Goal: Download file/media

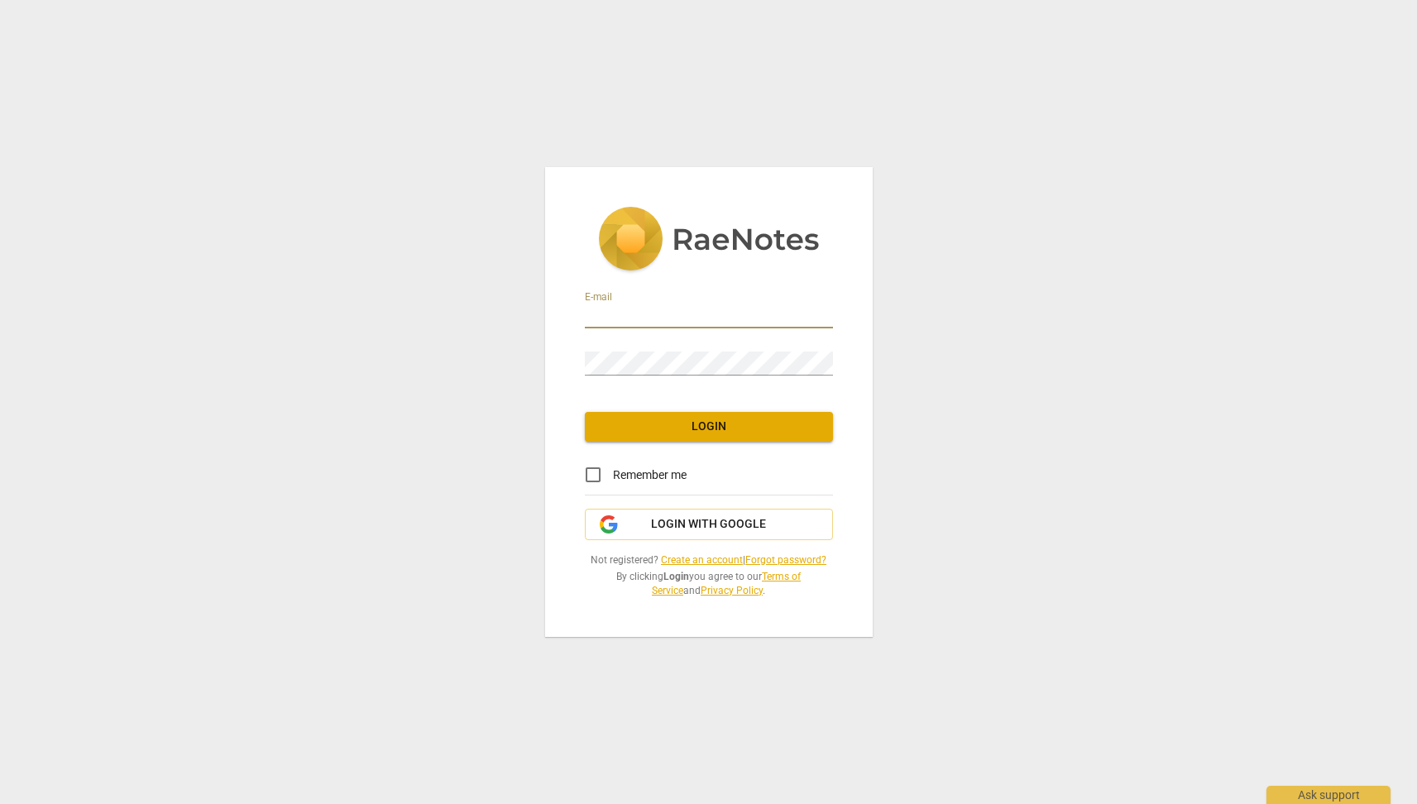
click at [648, 308] on input "email" at bounding box center [709, 317] width 248 height 24
type input "[EMAIL_ADDRESS][DOMAIN_NAME]"
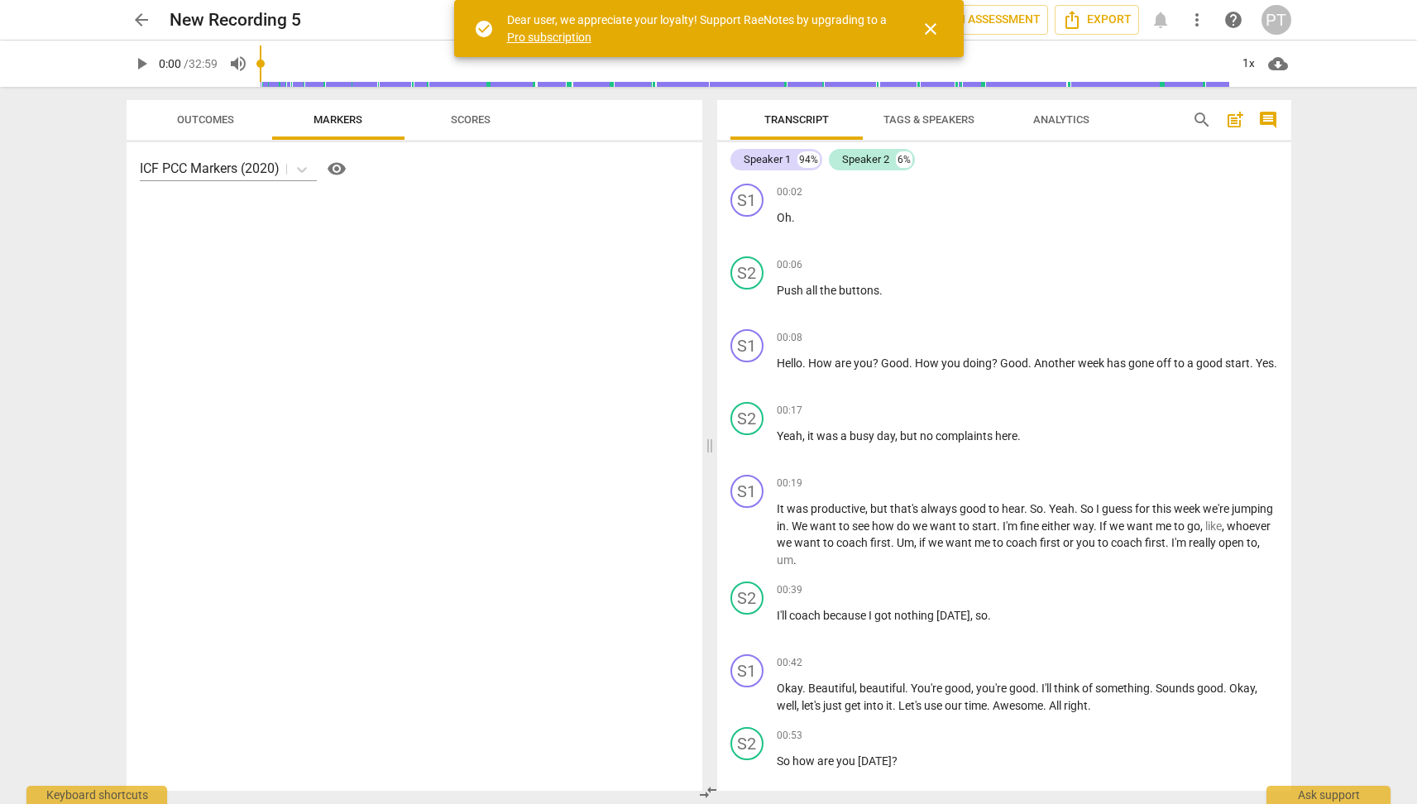
click at [928, 27] on span "close" at bounding box center [931, 29] width 20 height 20
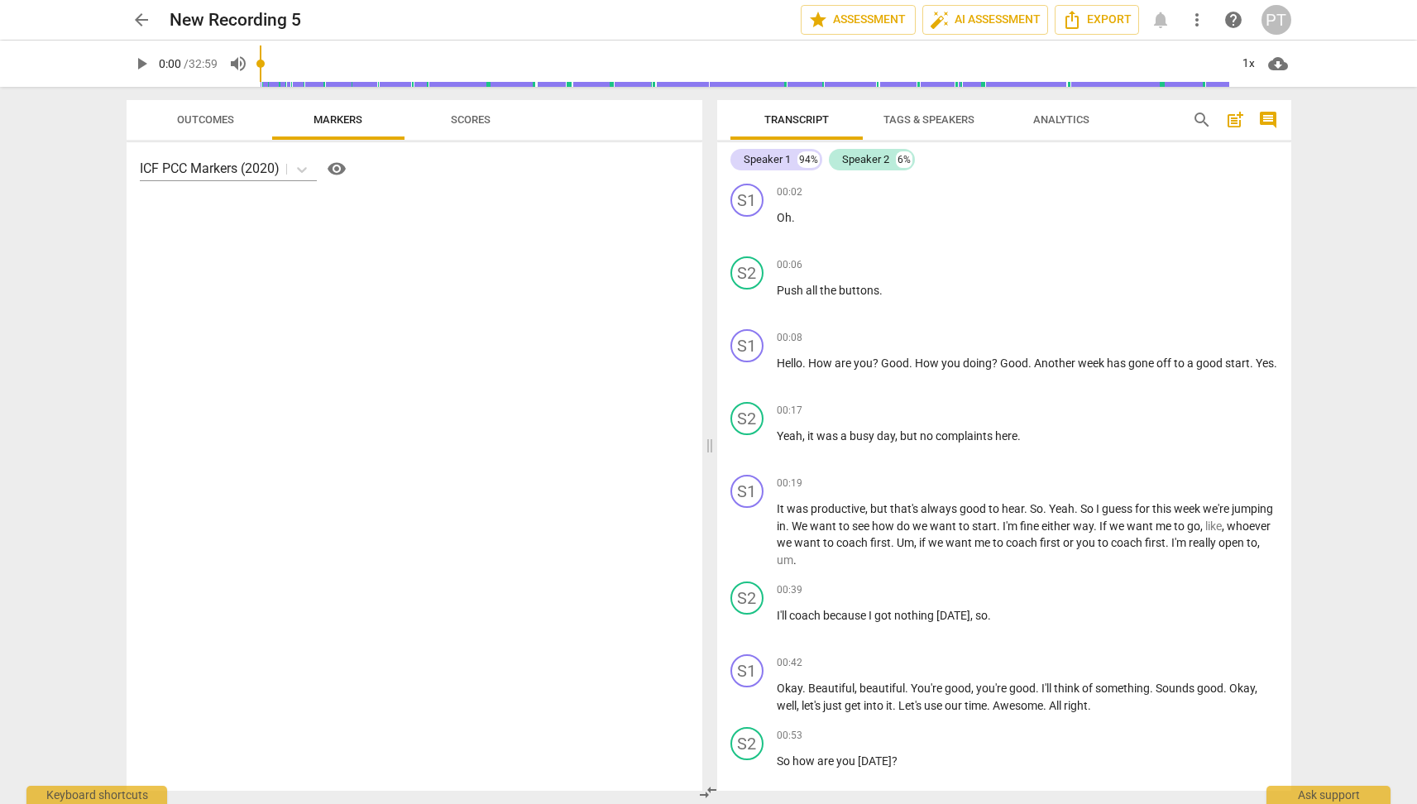
click at [1073, 118] on span "Analytics" at bounding box center [1062, 119] width 56 height 12
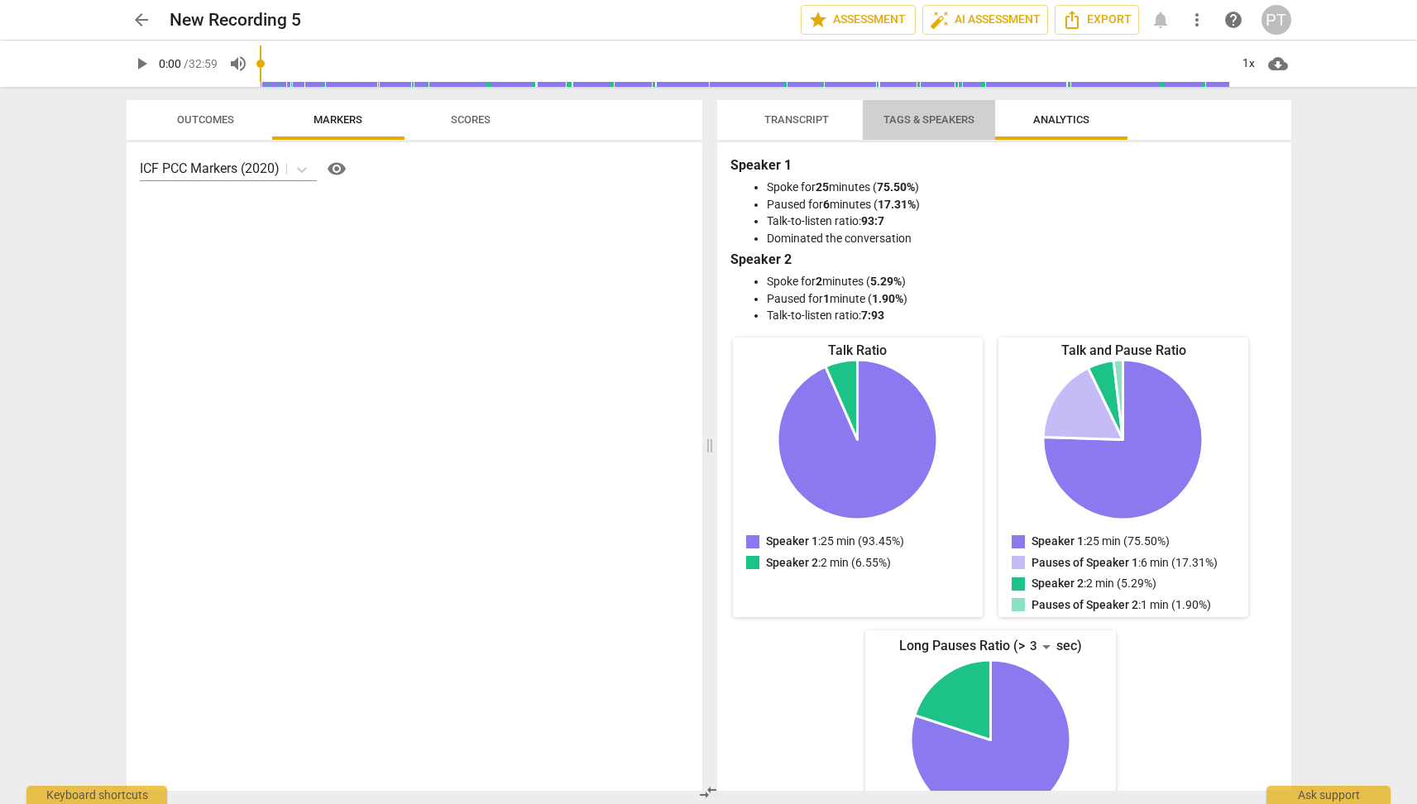
click at [923, 124] on span "Tags & Speakers" at bounding box center [929, 119] width 91 height 12
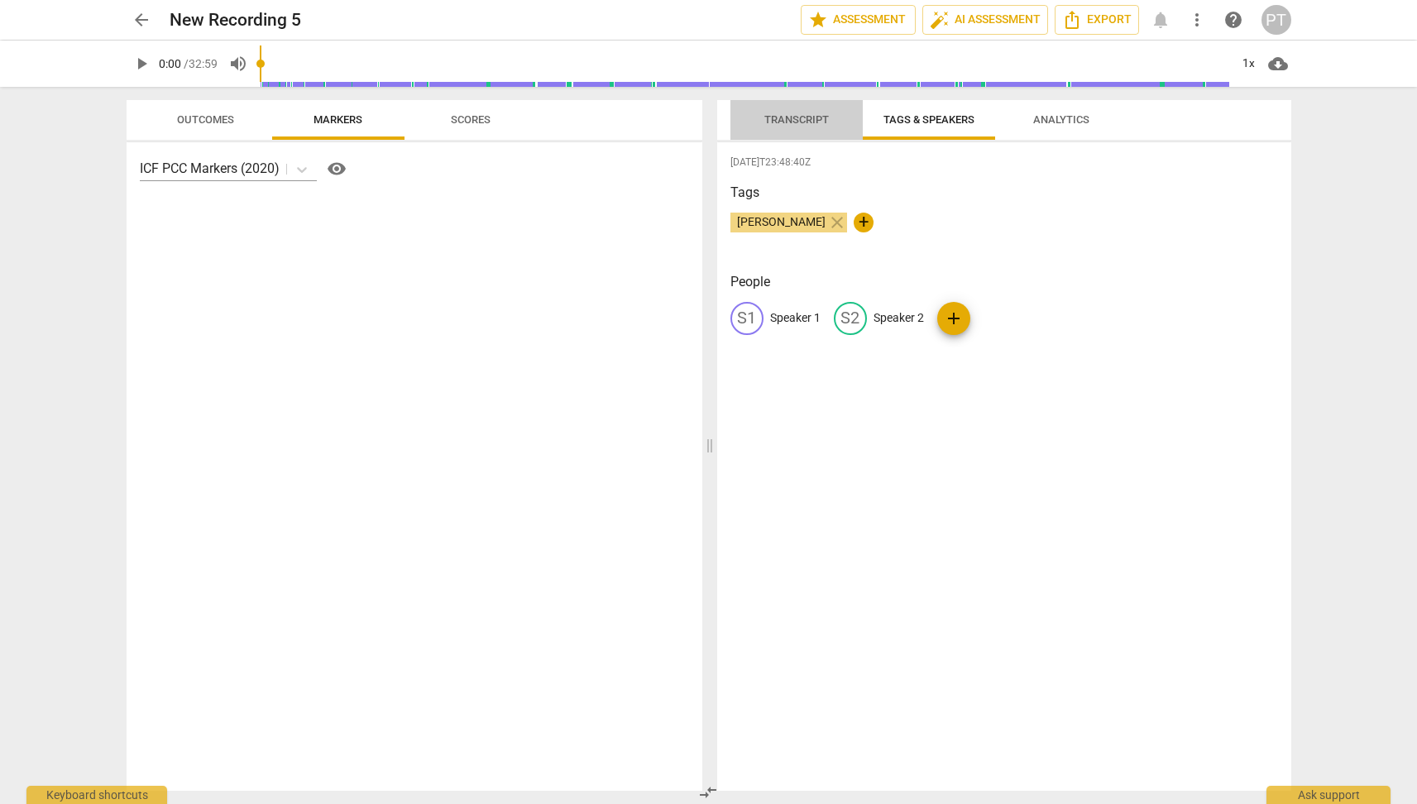
click at [815, 120] on span "Transcript" at bounding box center [797, 119] width 65 height 12
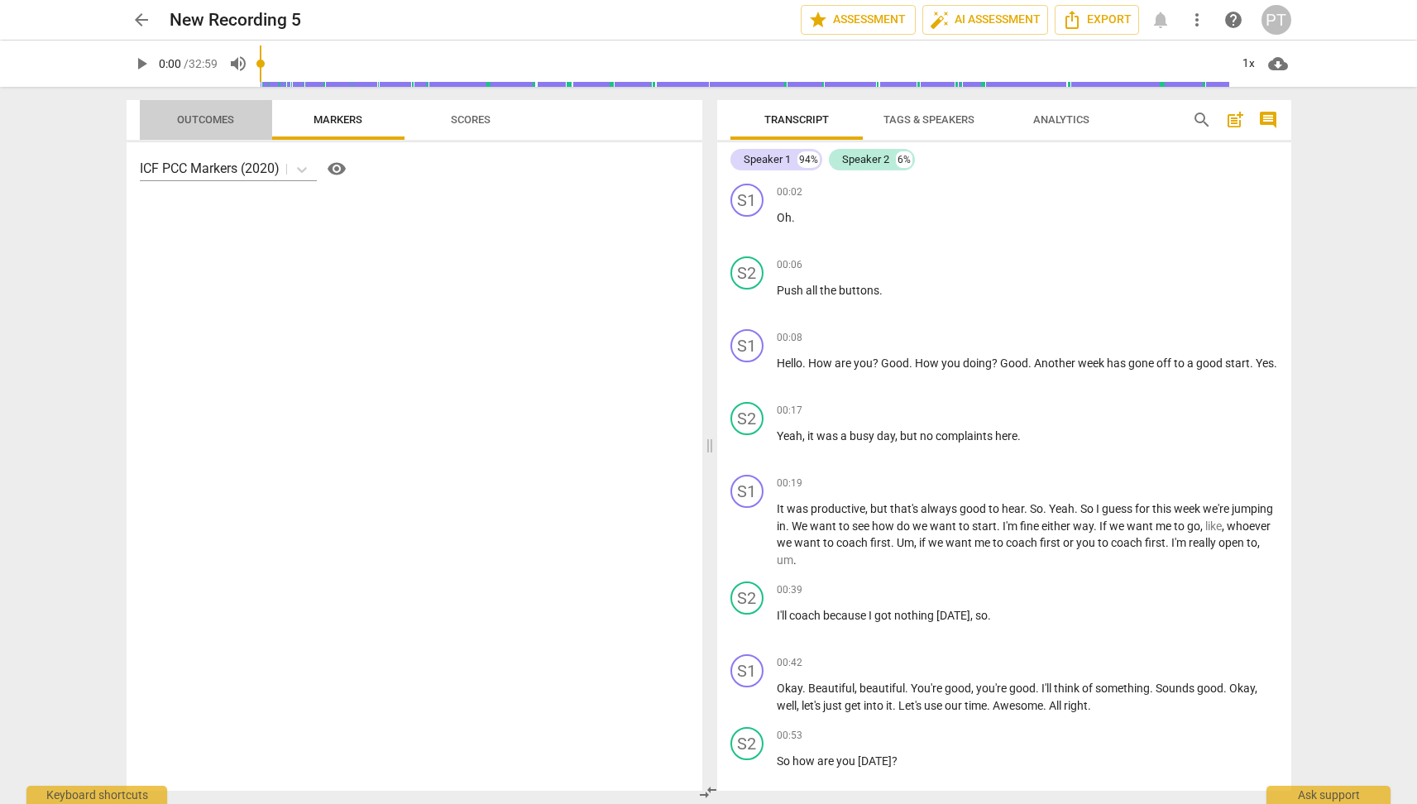
click at [226, 127] on span "Outcomes" at bounding box center [205, 120] width 97 height 22
click at [340, 120] on span "Markers" at bounding box center [338, 119] width 49 height 12
click at [476, 117] on span "Scores" at bounding box center [471, 119] width 40 height 12
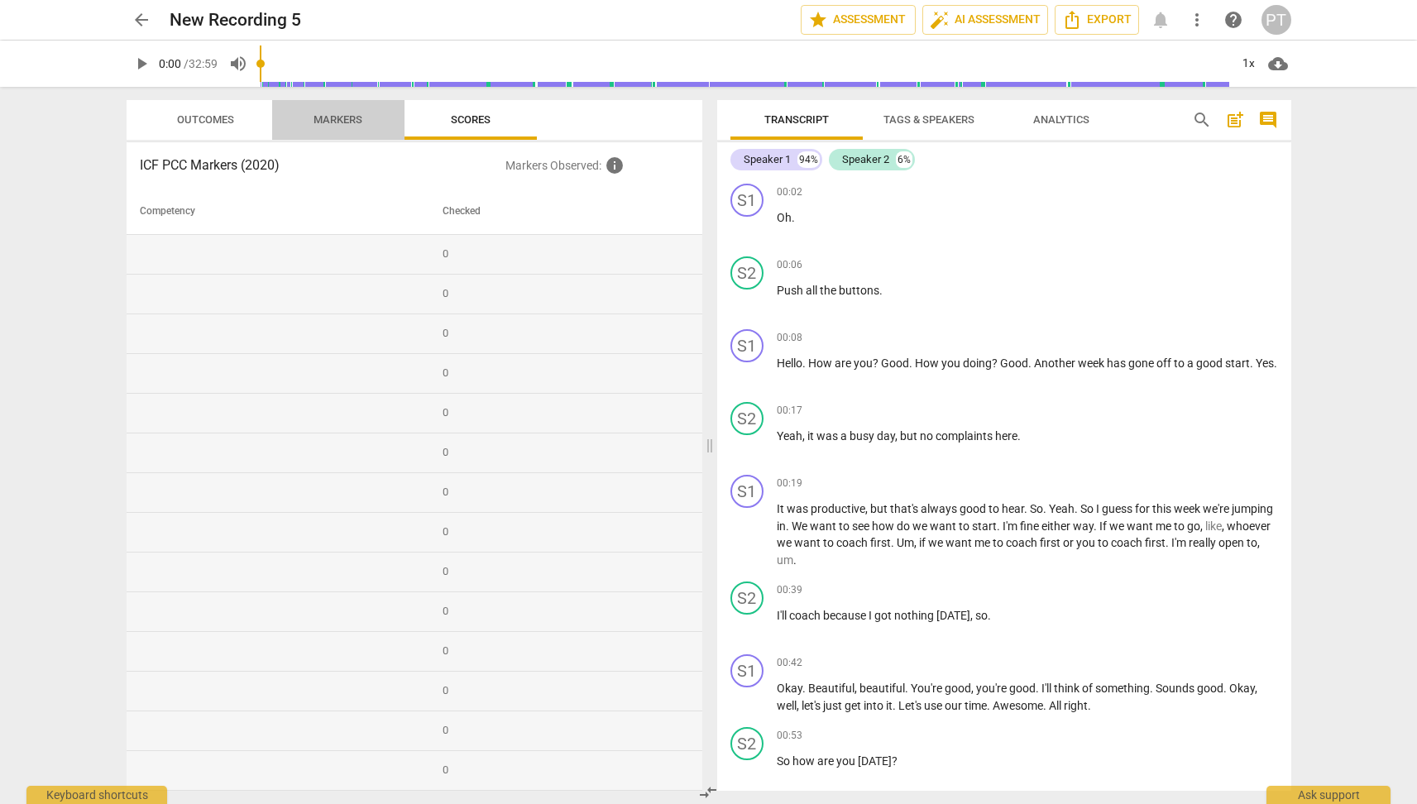
click at [351, 126] on span "Markers" at bounding box center [338, 120] width 89 height 22
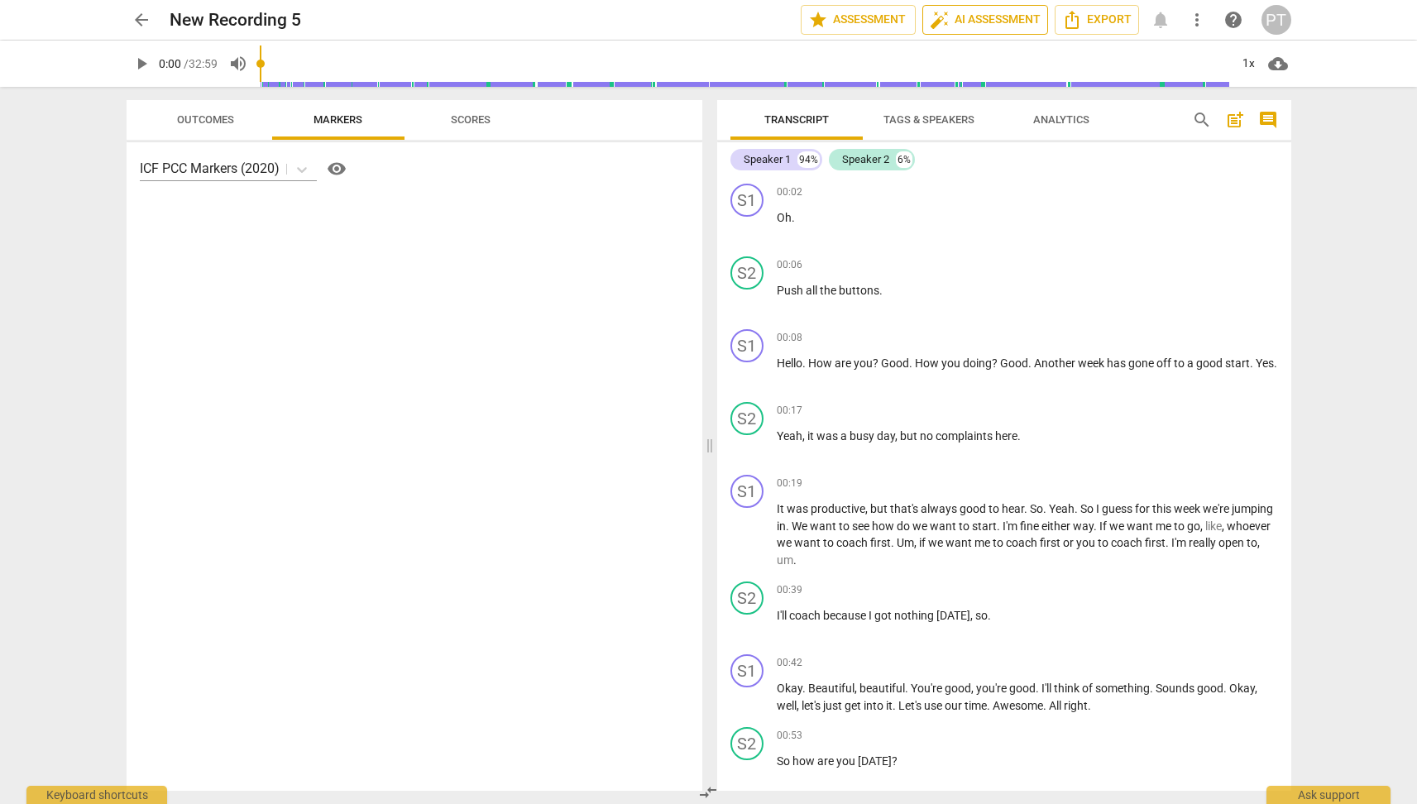
click at [976, 20] on span "auto_fix_high AI Assessment" at bounding box center [985, 20] width 111 height 20
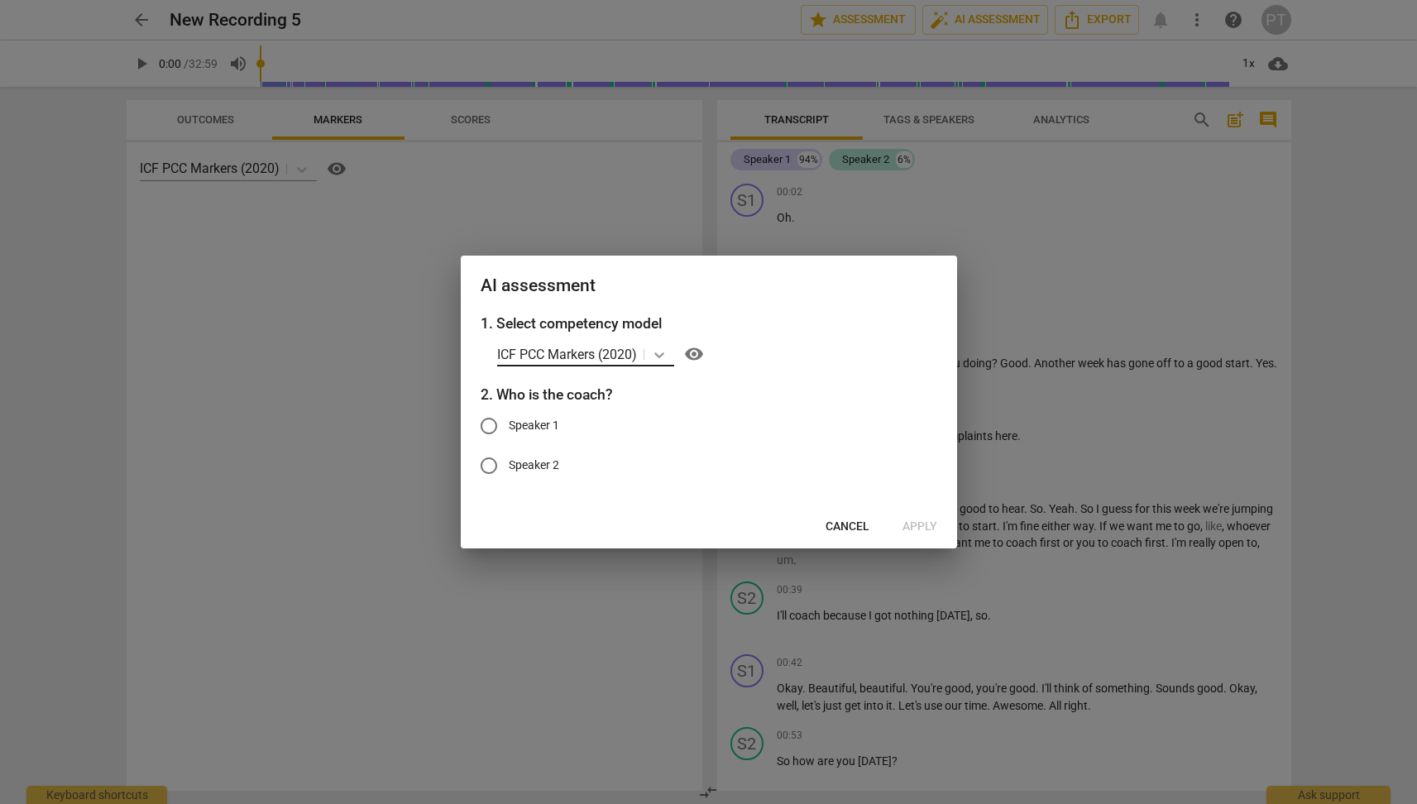
click at [661, 353] on icon at bounding box center [659, 355] width 17 height 17
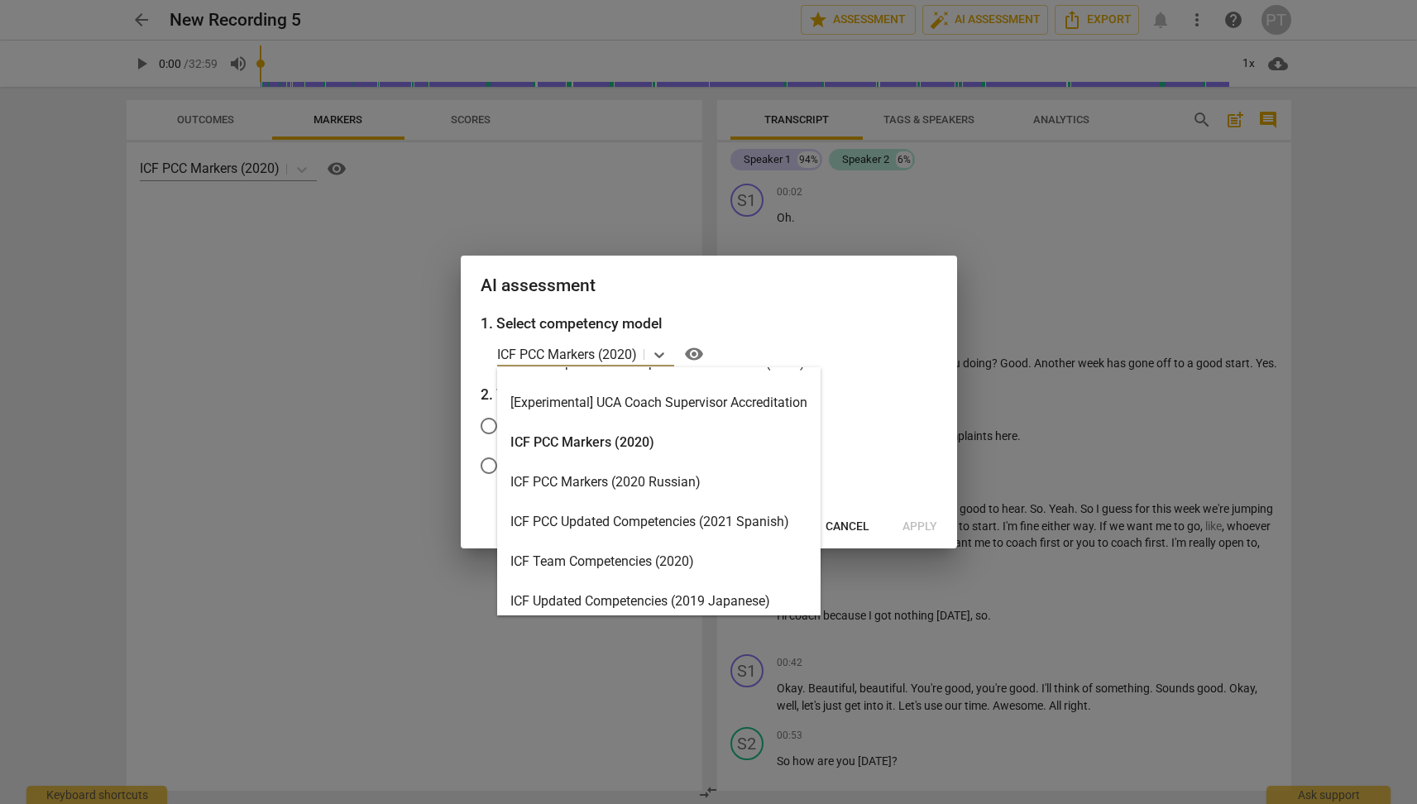
scroll to position [26, 0]
click at [632, 443] on div "ICF PCC Markers (2020)" at bounding box center [659, 444] width 324 height 40
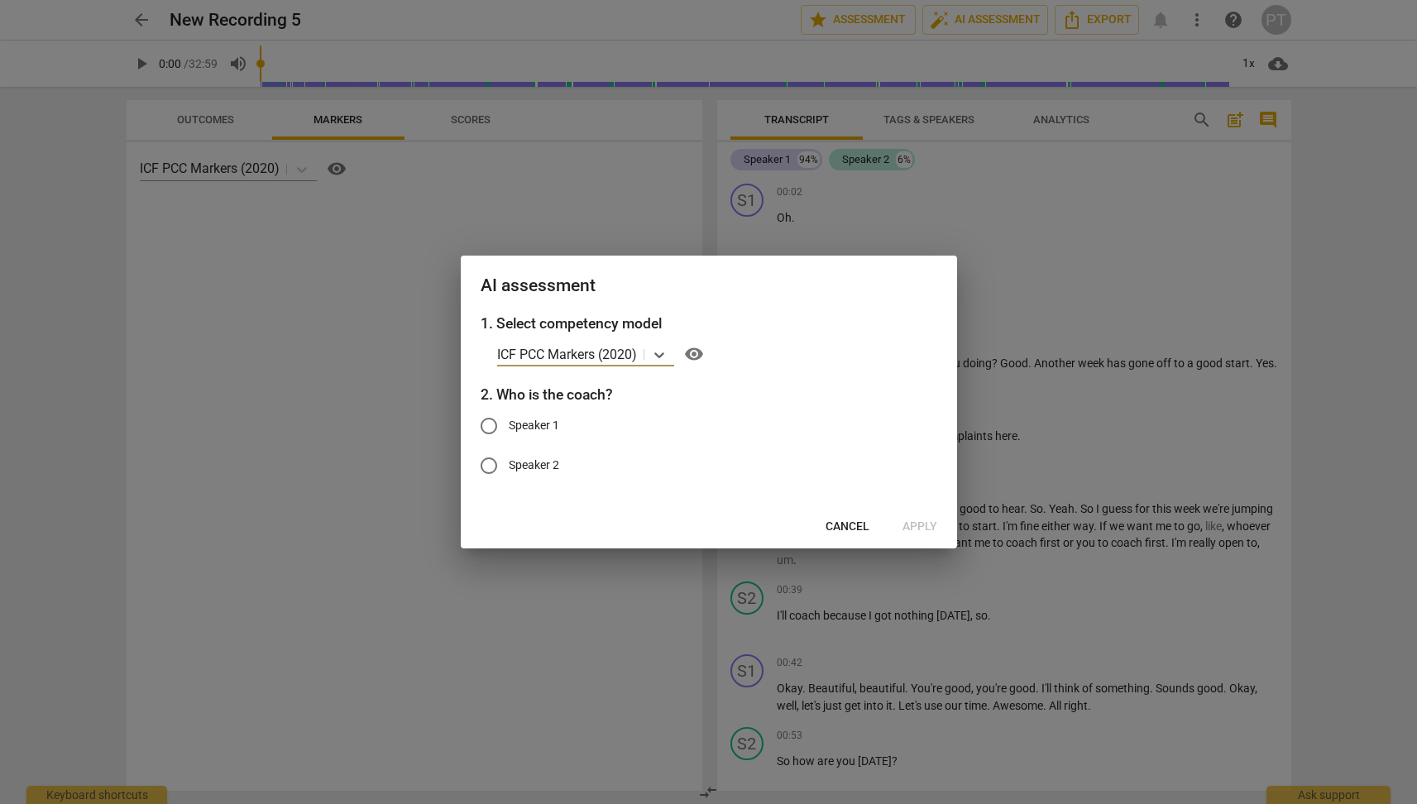
click at [491, 466] on input "Speaker 2" at bounding box center [489, 466] width 40 height 40
radio input "true"
click at [919, 525] on span "Apply" at bounding box center [920, 527] width 35 height 17
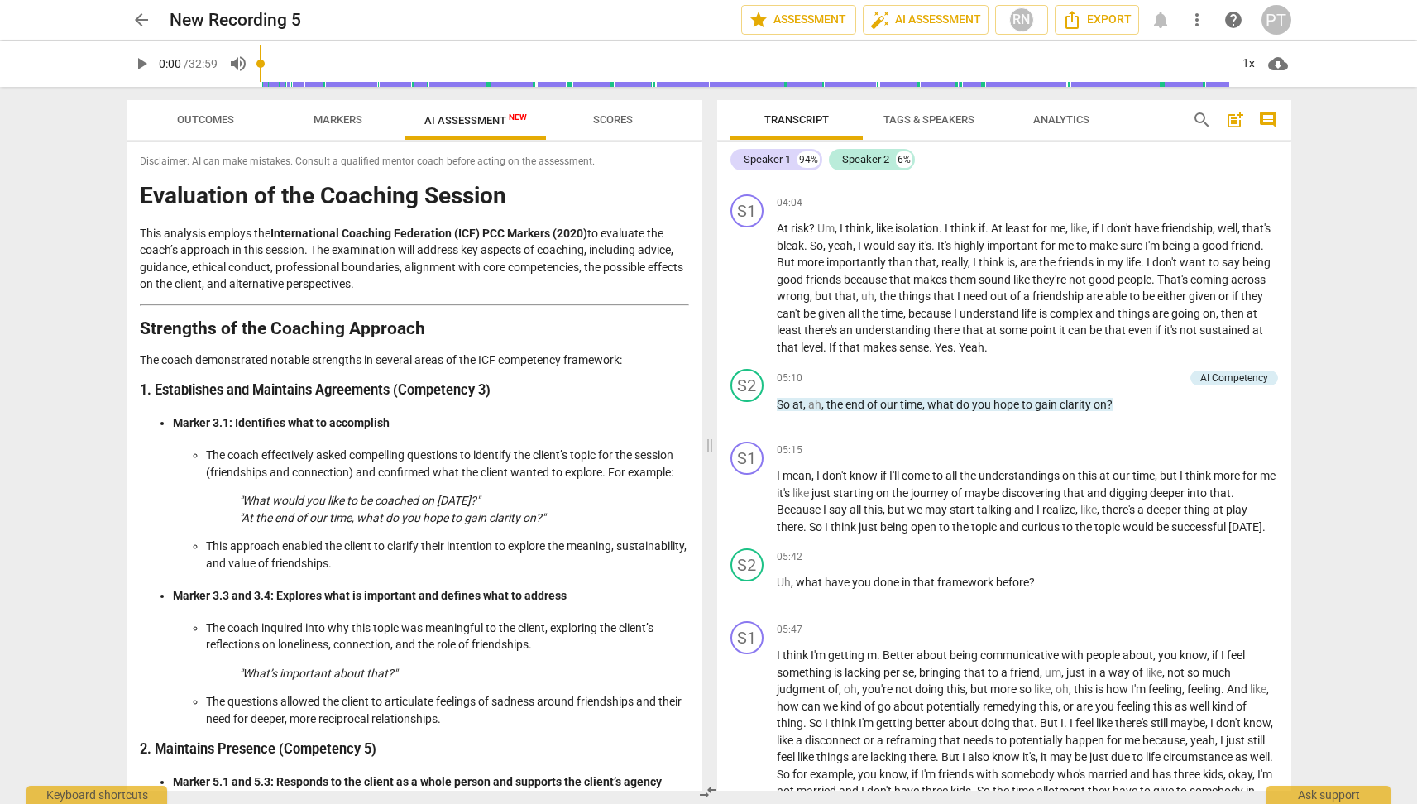
scroll to position [0, 0]
click at [1201, 26] on span "more_vert" at bounding box center [1197, 20] width 20 height 20
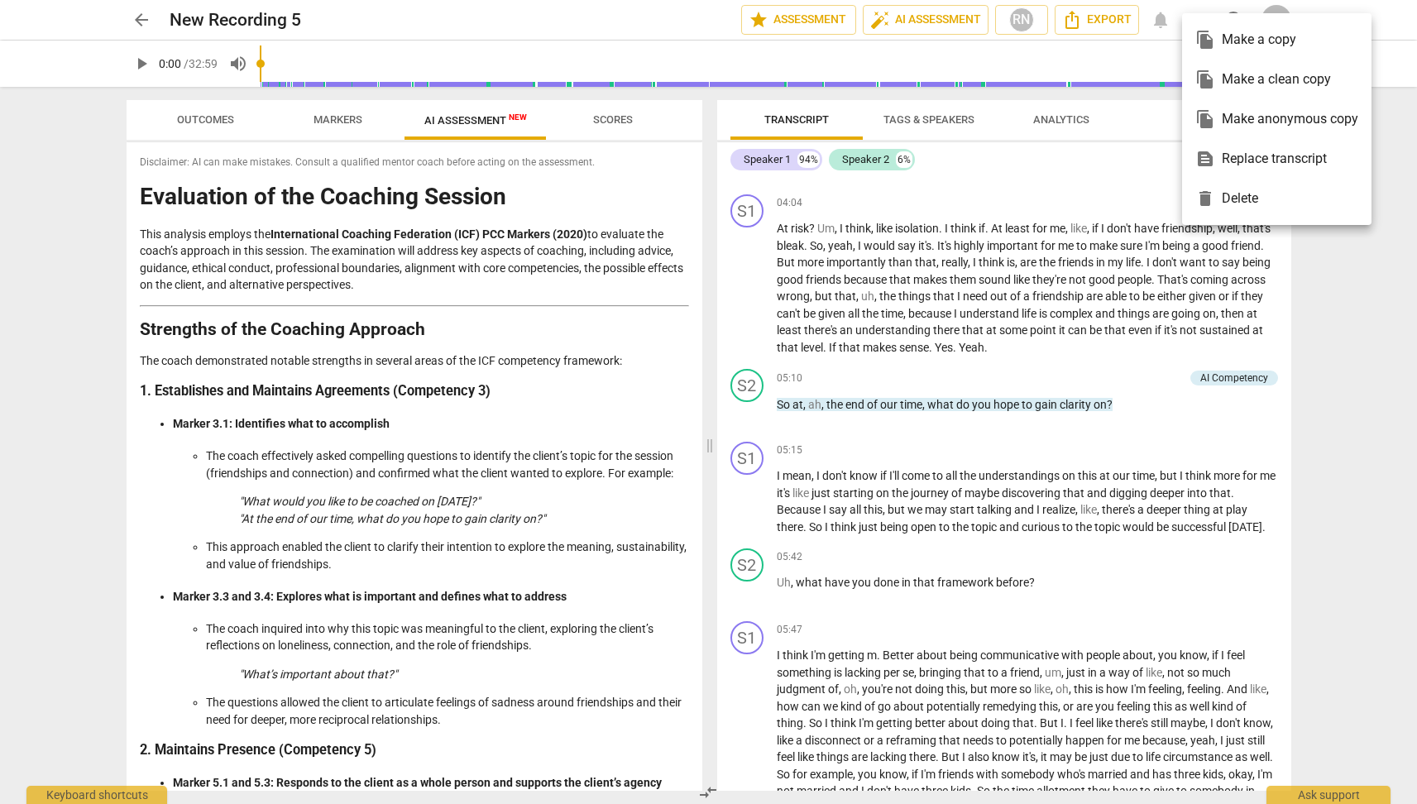
click at [635, 21] on div at bounding box center [708, 402] width 1417 height 804
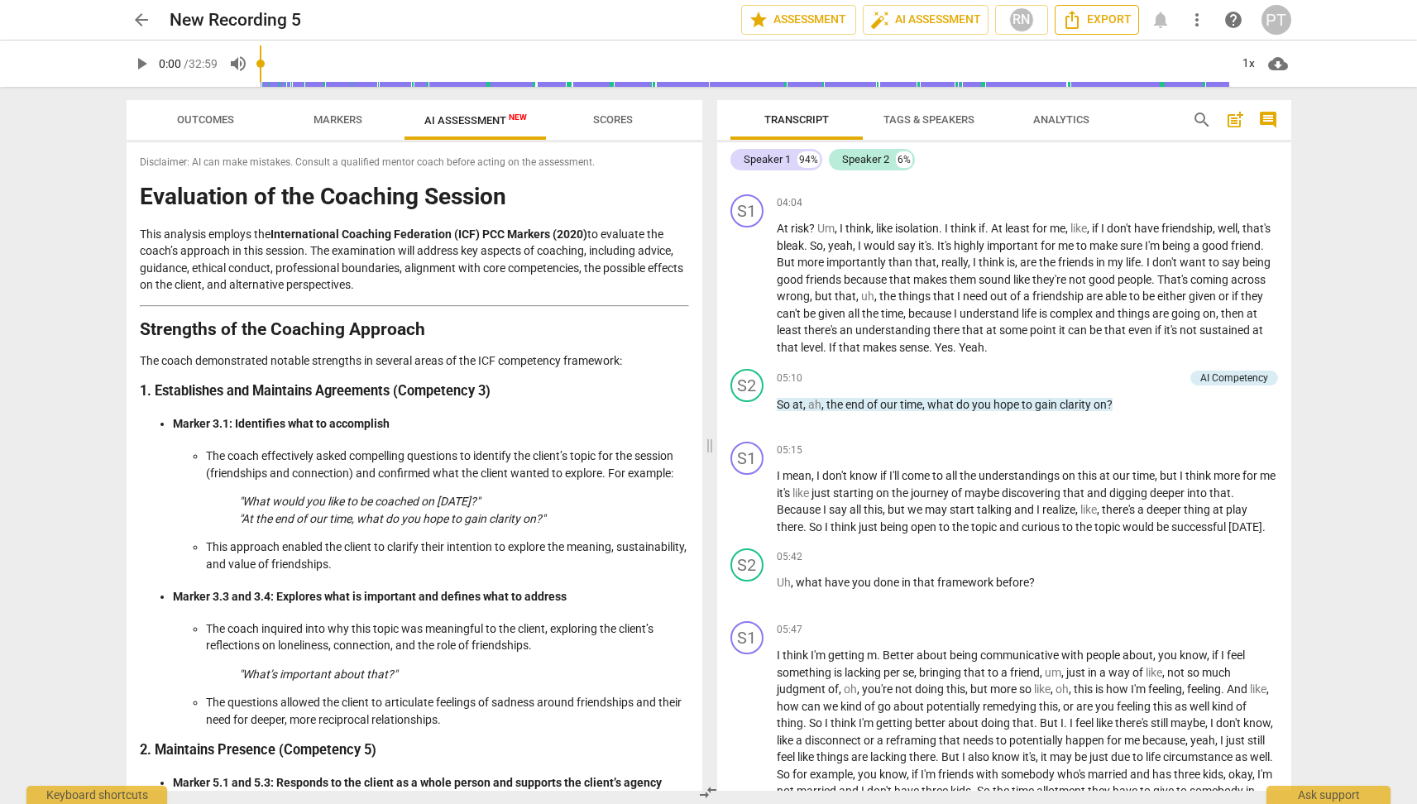
click at [1110, 23] on span "Export" at bounding box center [1097, 20] width 70 height 20
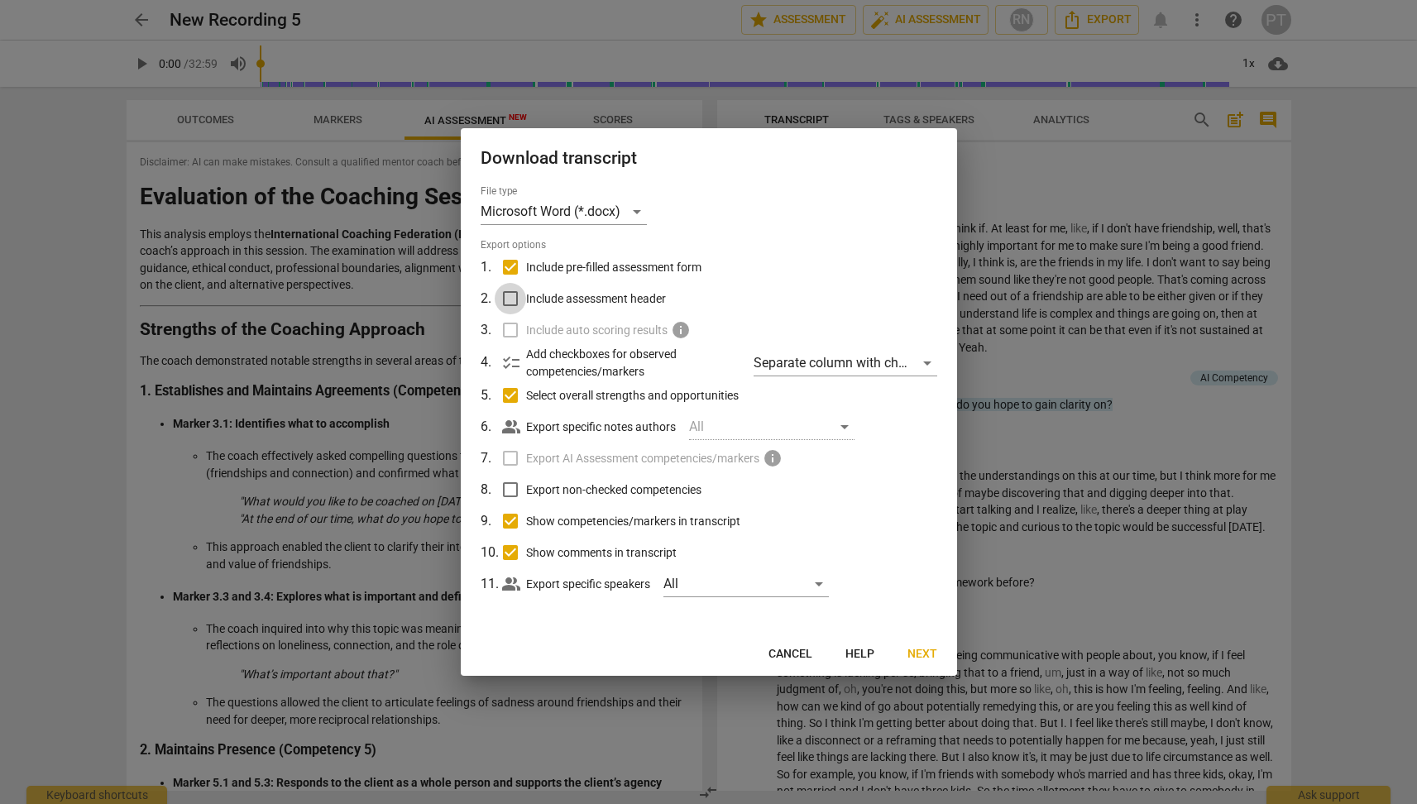
click at [514, 297] on input "Include assessment header" at bounding box center [510, 298] width 31 height 31
checkbox input "true"
click at [931, 659] on span "Next" at bounding box center [923, 654] width 30 height 17
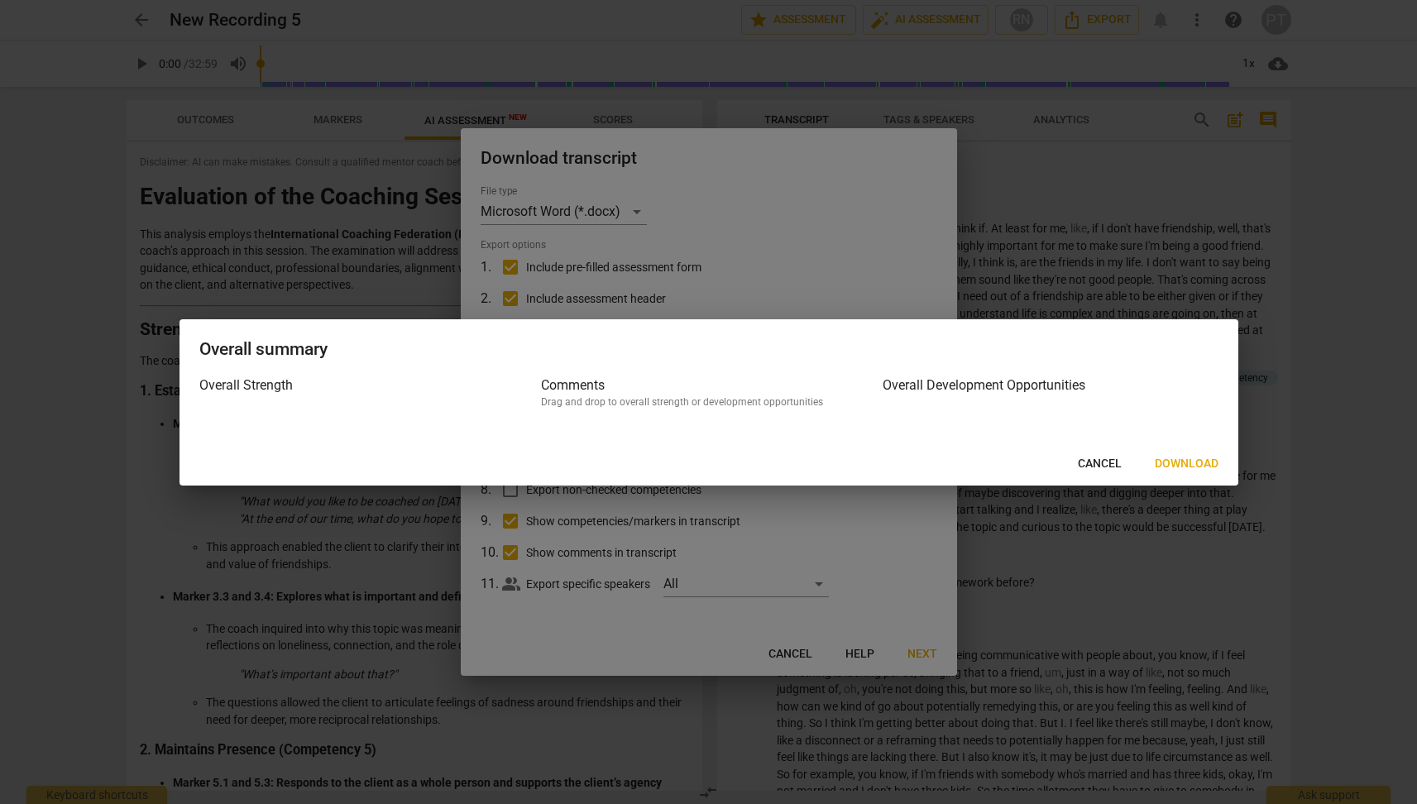
click at [1182, 466] on span "Download" at bounding box center [1187, 464] width 64 height 17
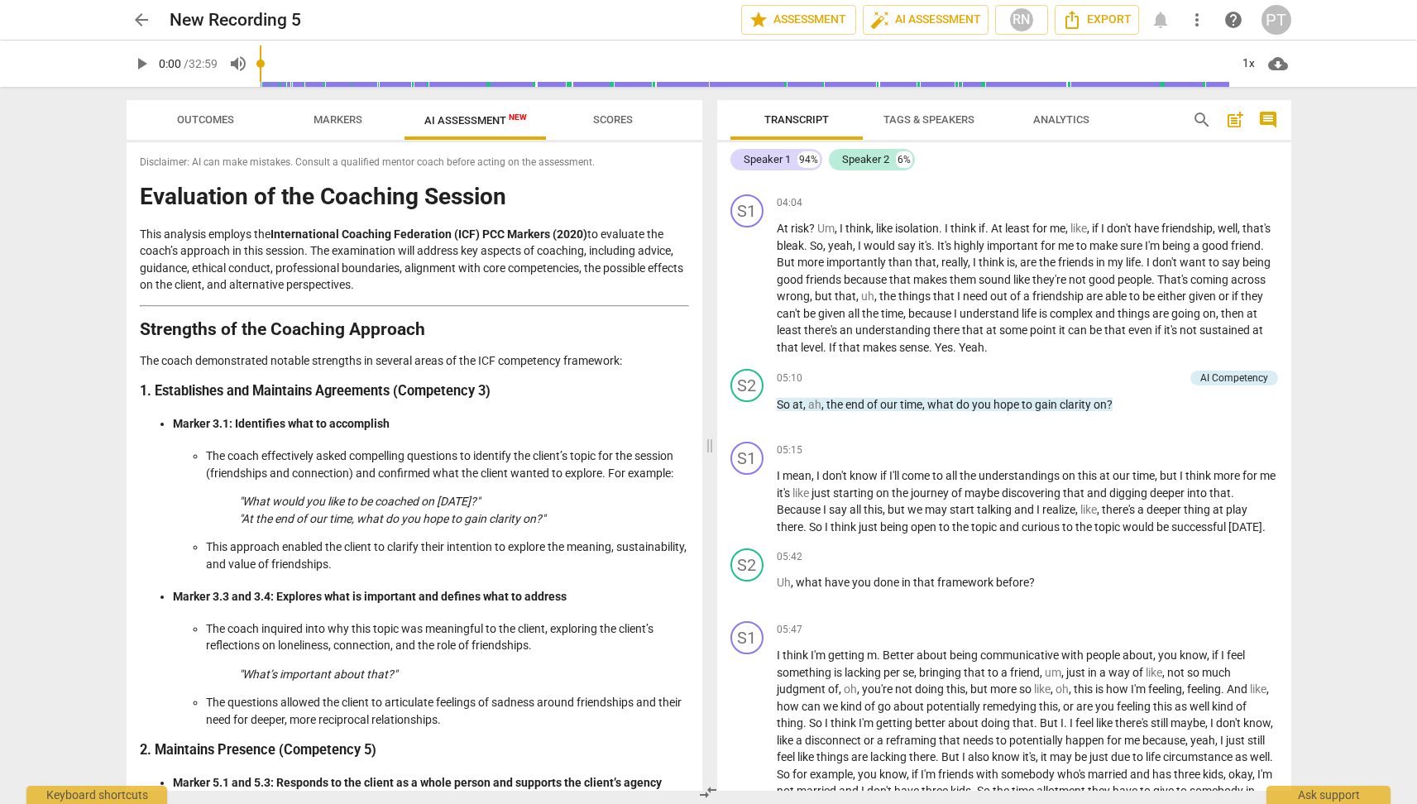
click at [199, 448] on ul "The coach effectively asked compelling questions to identify the client’s topic…" at bounding box center [431, 510] width 516 height 125
click at [1198, 10] on span "more_vert" at bounding box center [1197, 20] width 20 height 20
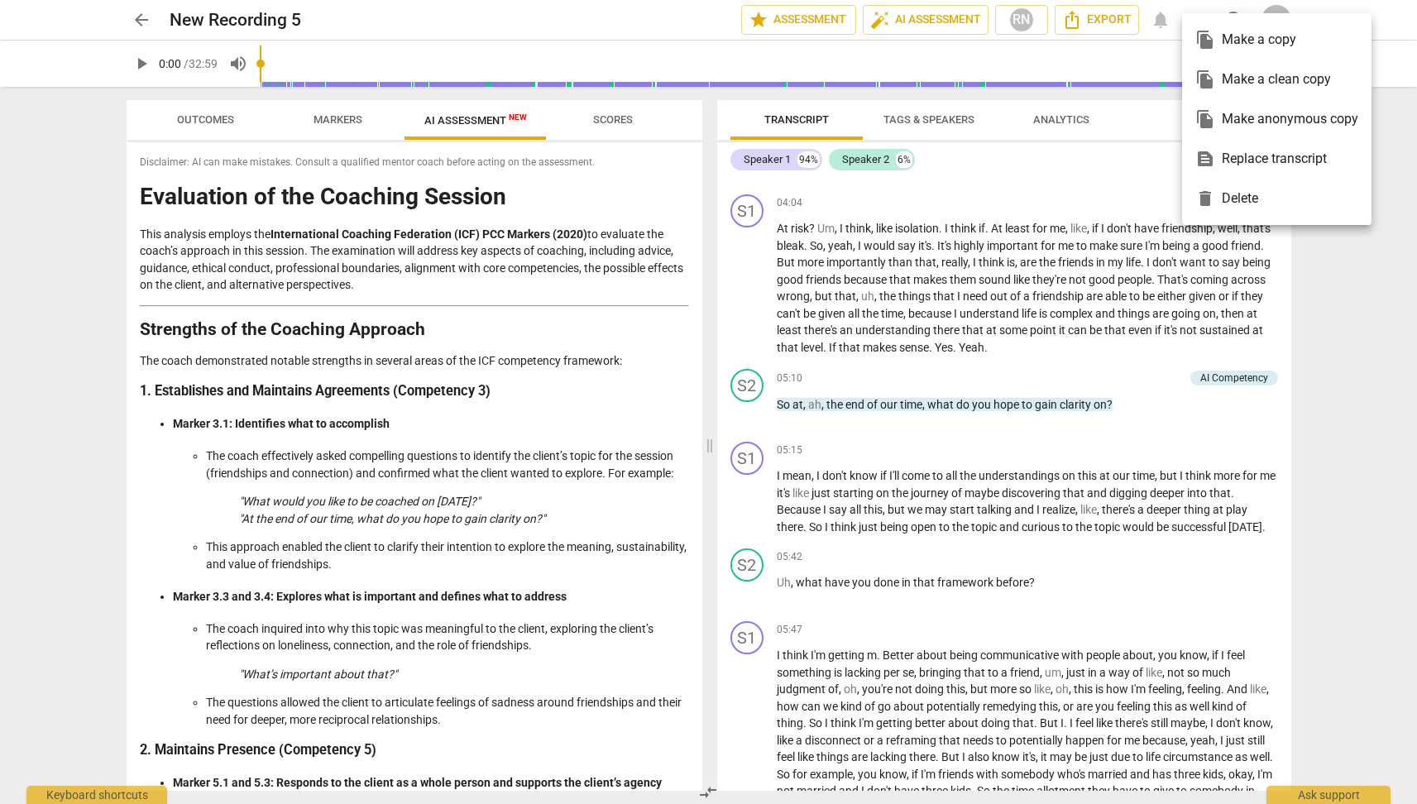
click at [1107, 23] on div at bounding box center [708, 402] width 1417 height 804
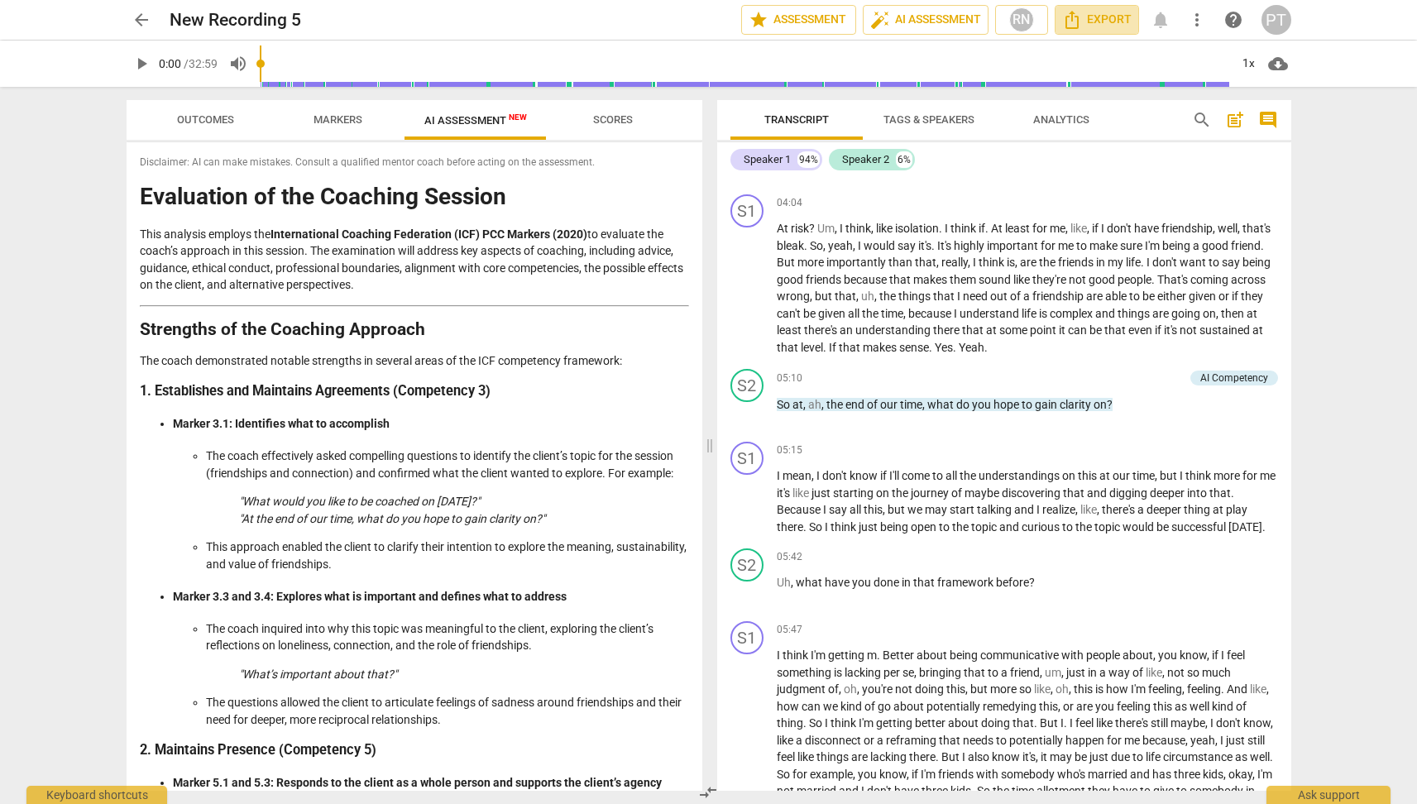
click at [1107, 23] on span "Export" at bounding box center [1097, 20] width 70 height 20
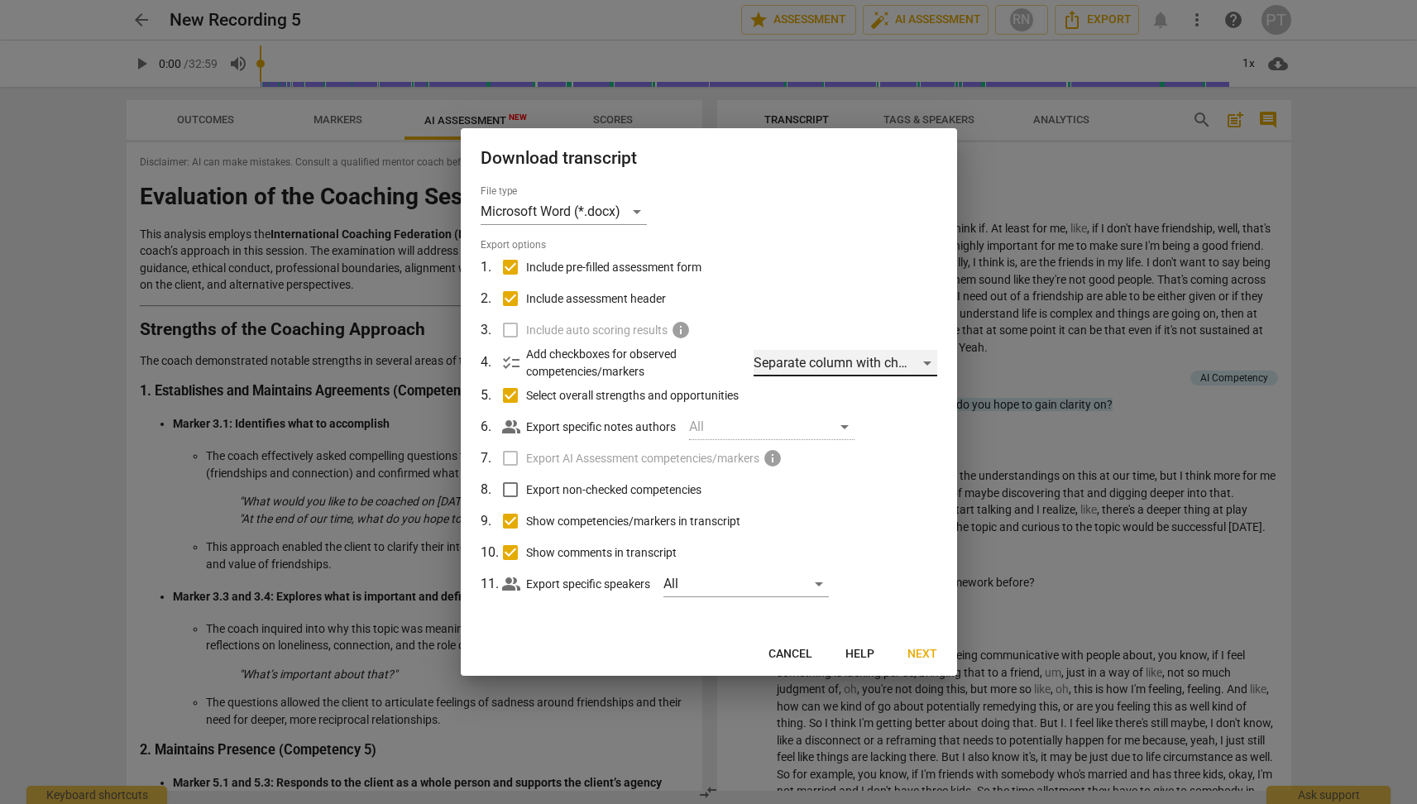
click at [929, 363] on div "Separate column with check marks" at bounding box center [845, 363] width 183 height 26
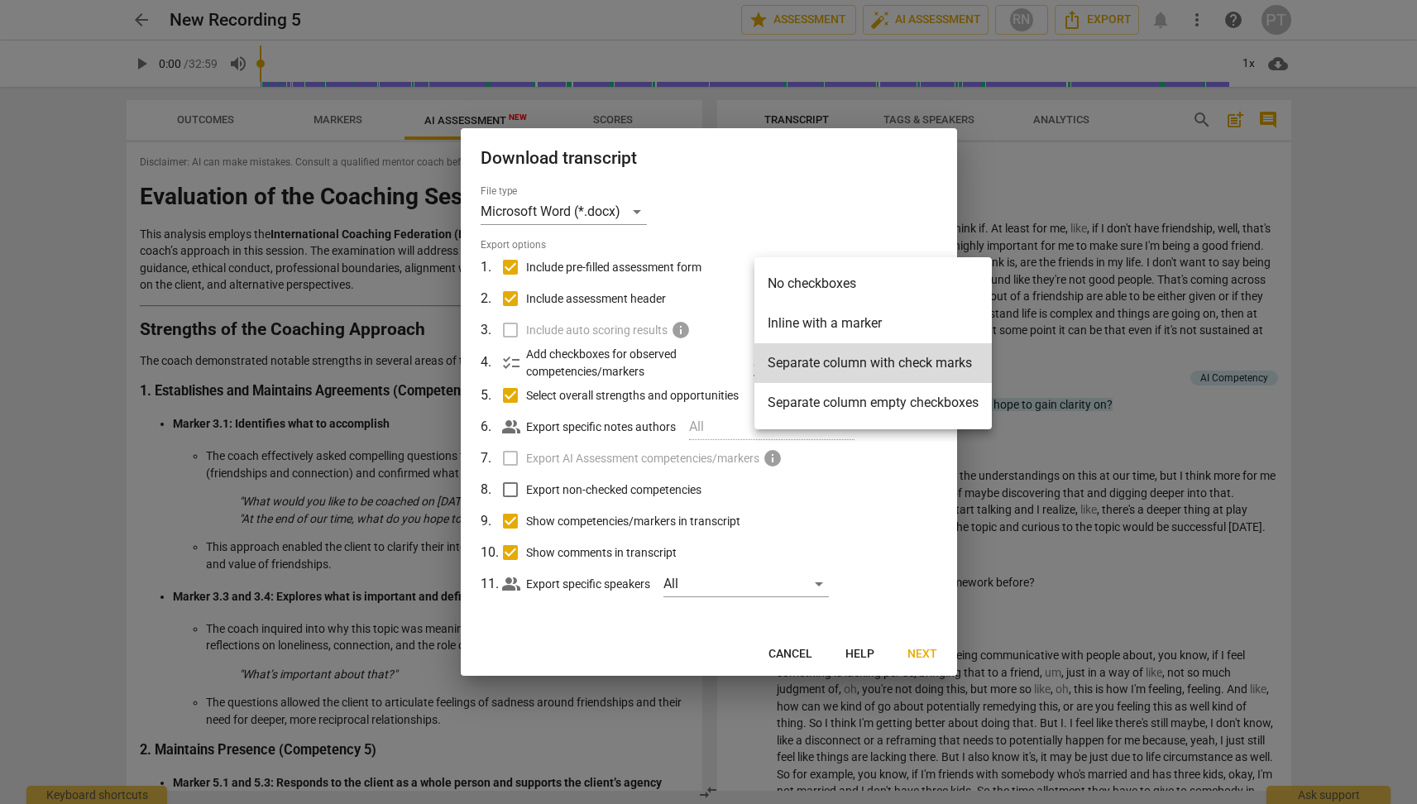
click at [916, 498] on div at bounding box center [708, 402] width 1417 height 804
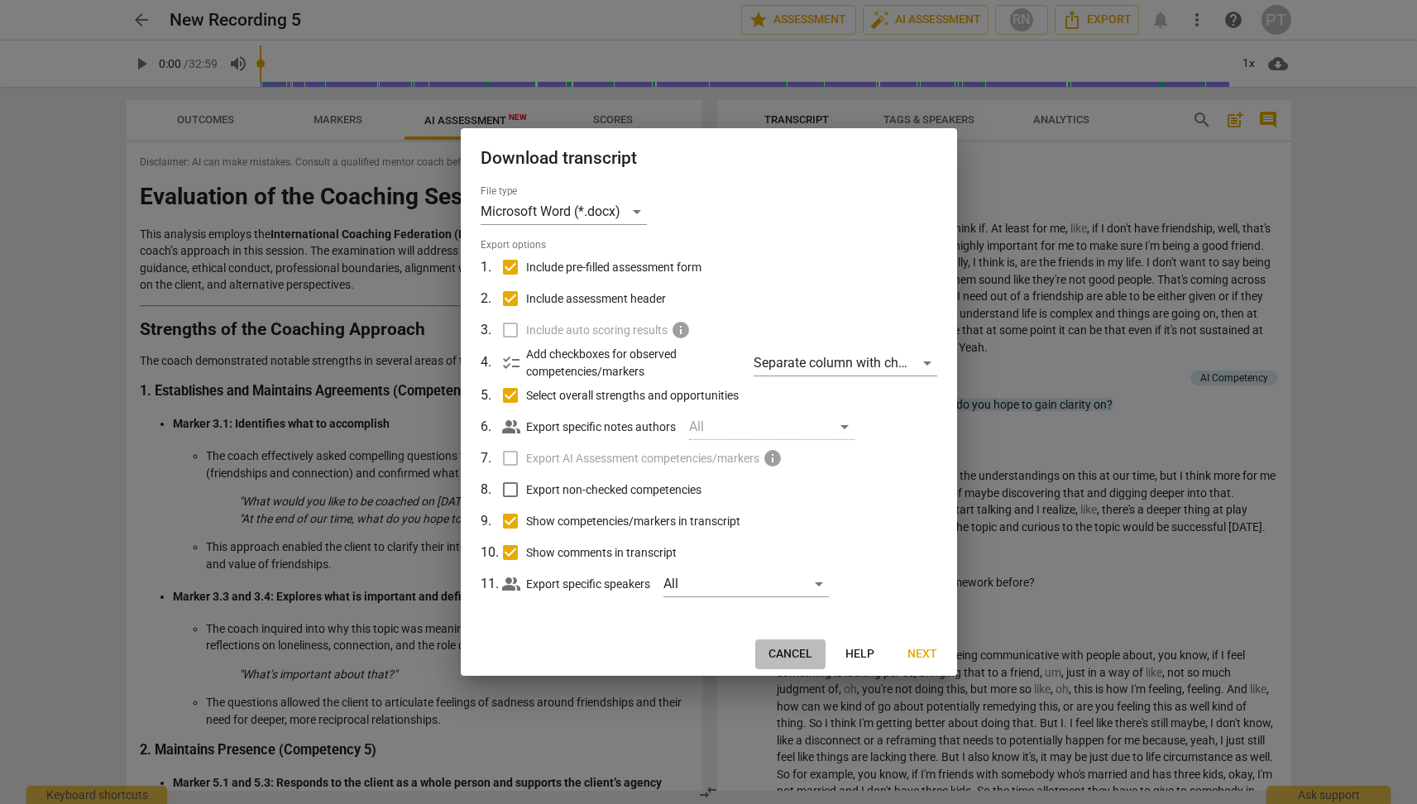
click at [786, 651] on span "Cancel" at bounding box center [791, 654] width 44 height 17
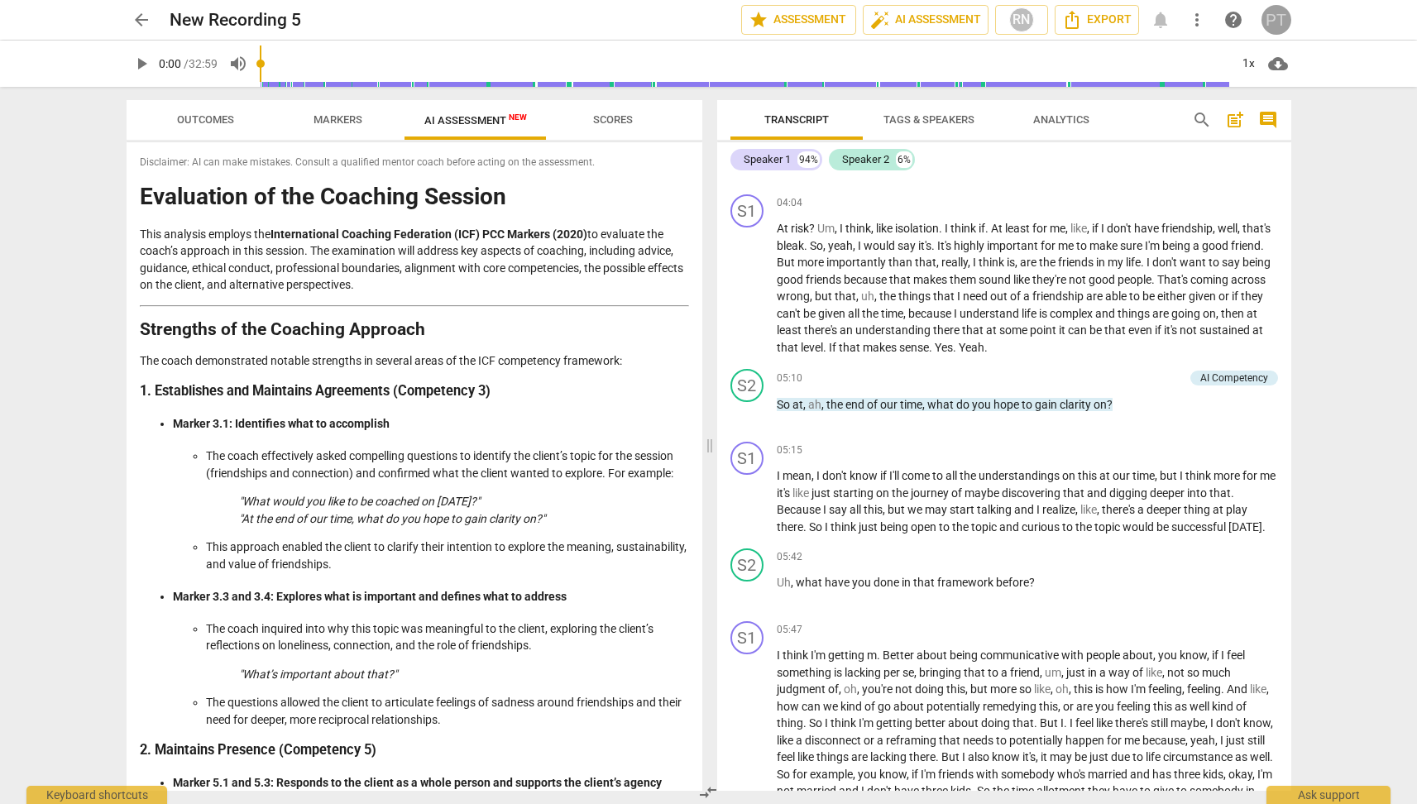
click at [1272, 18] on div "PT" at bounding box center [1277, 20] width 30 height 30
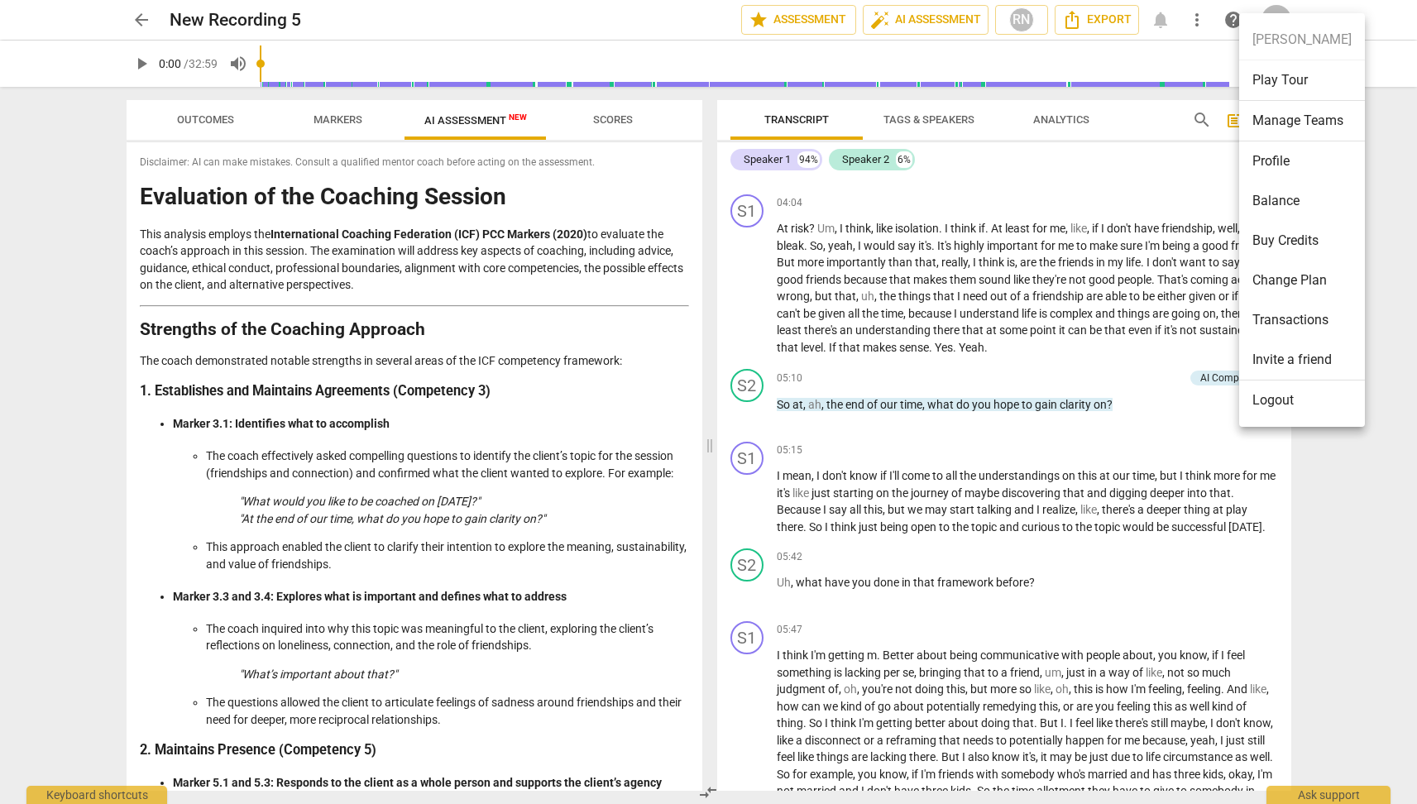
click at [496, 569] on div at bounding box center [708, 402] width 1417 height 804
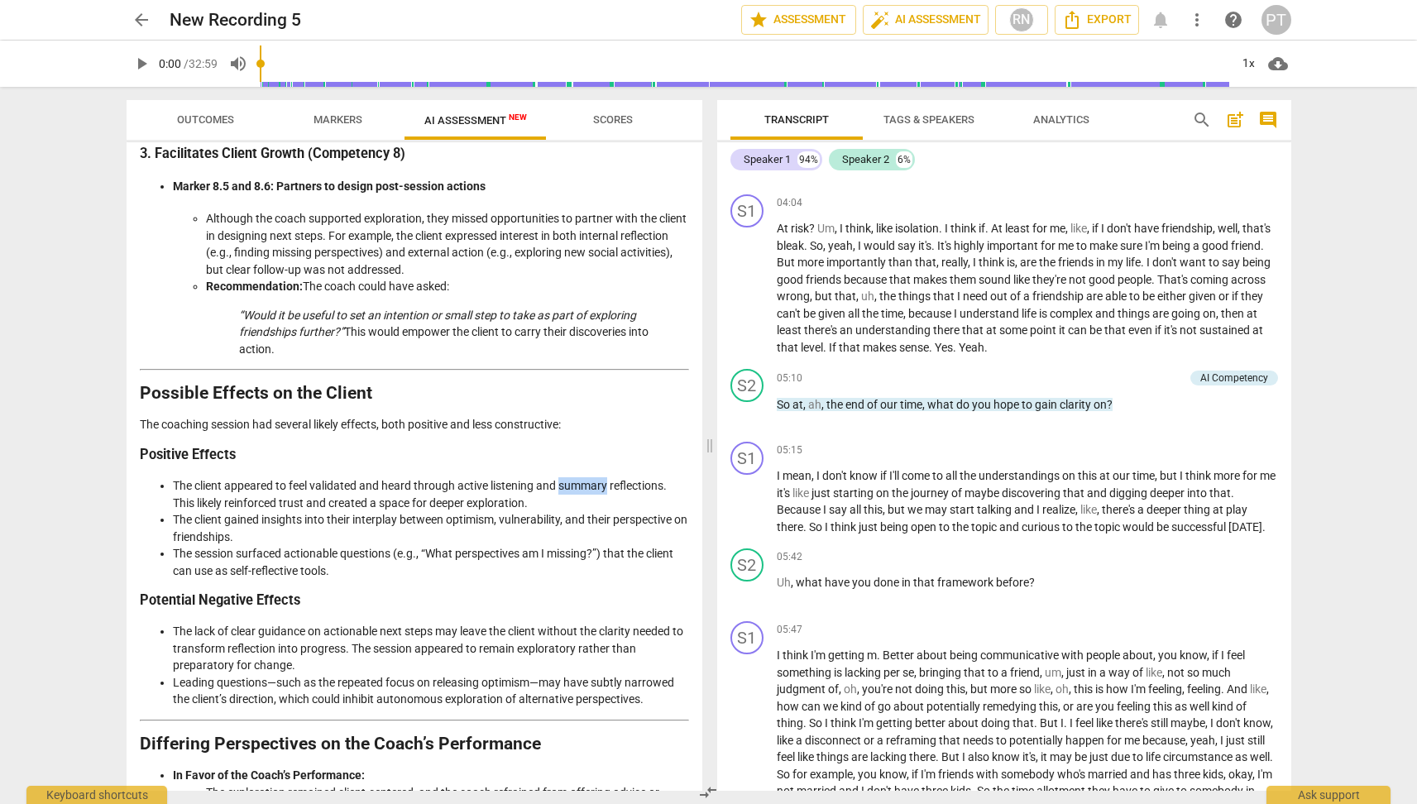
scroll to position [2089, 0]
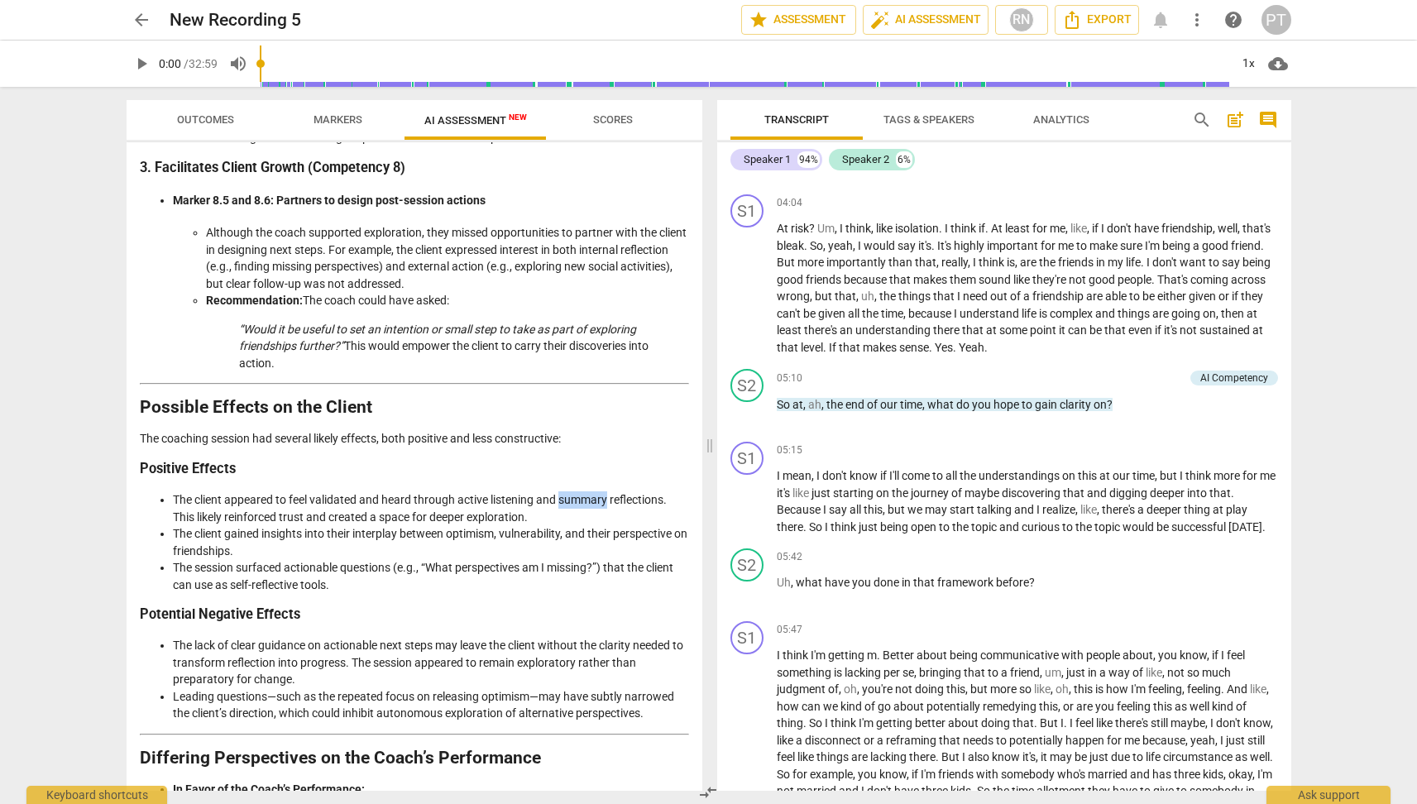
click at [580, 688] on li "The lack of clear guidance on actionable next steps may leave the client withou…" at bounding box center [431, 662] width 516 height 51
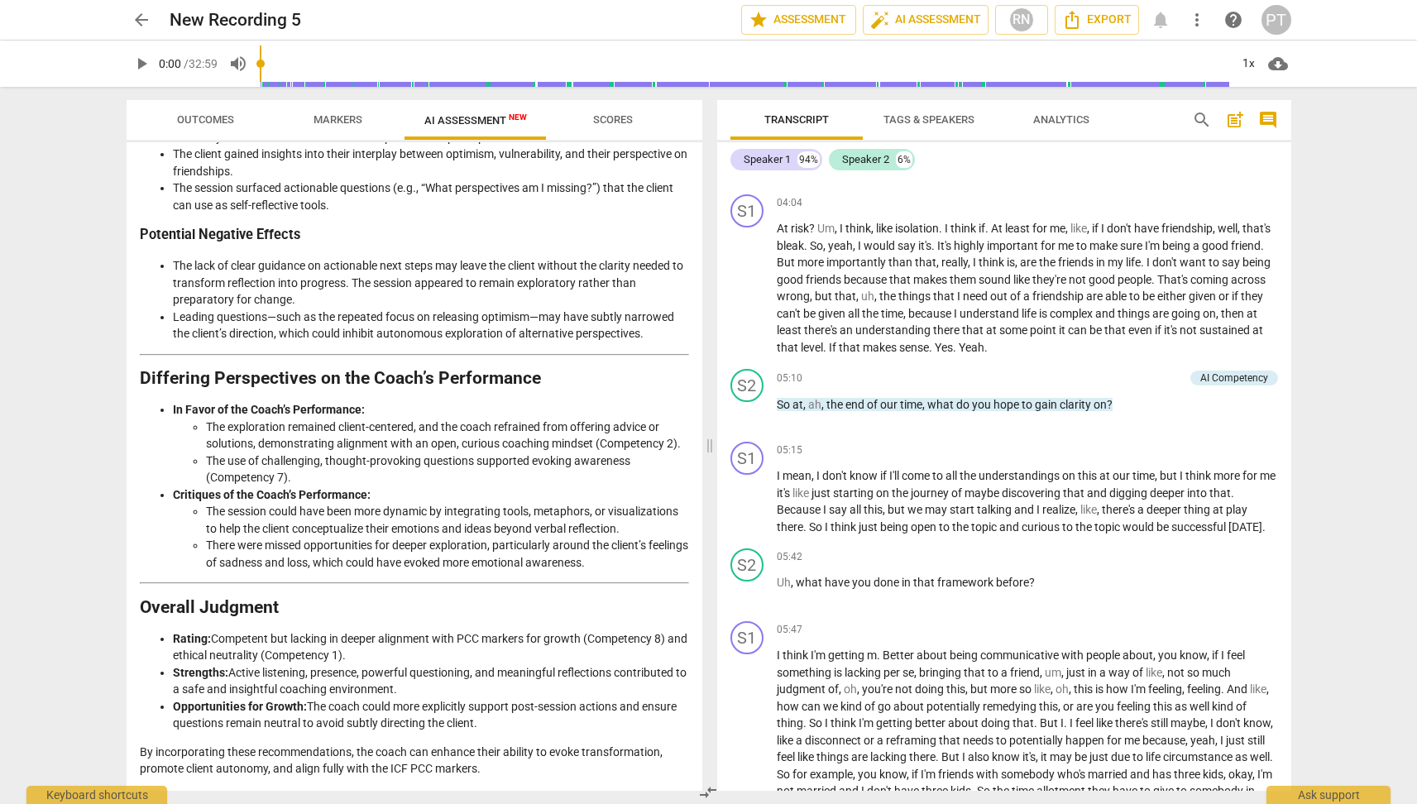
scroll to position [2486, 0]
